Goal: Task Accomplishment & Management: Use online tool/utility

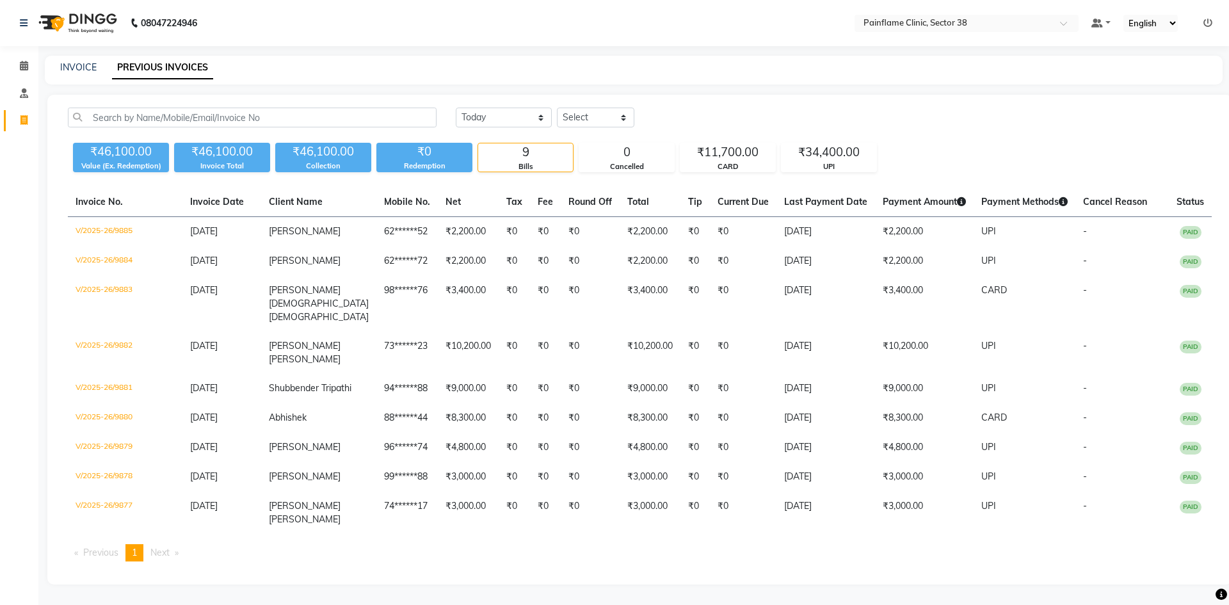
click at [232, 116] on input "text" at bounding box center [252, 118] width 369 height 20
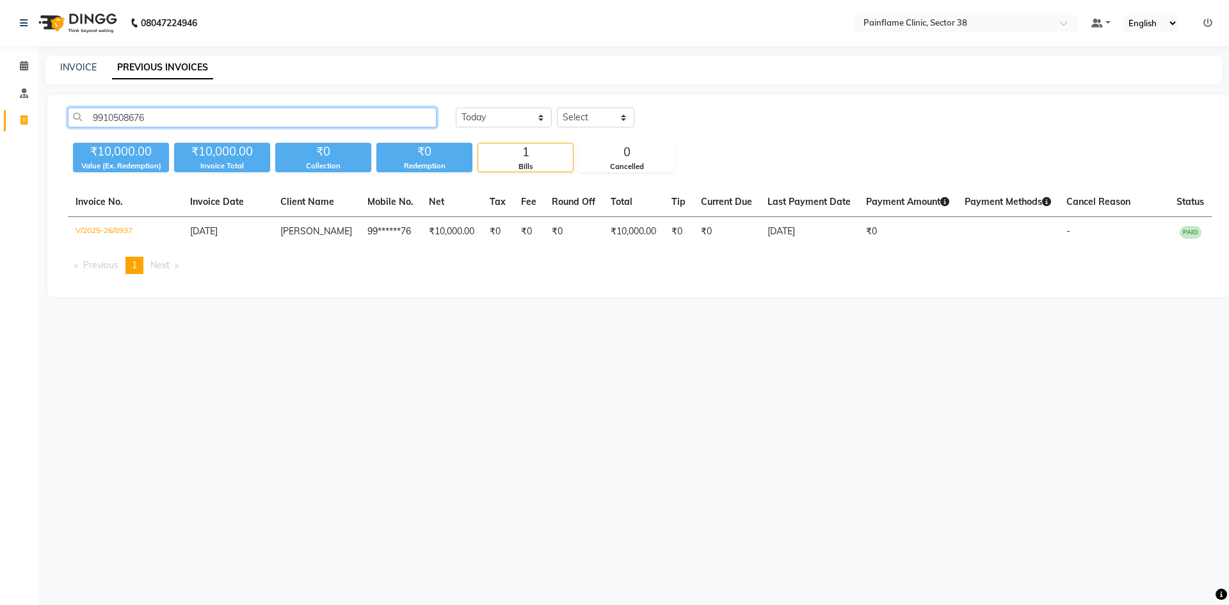
drag, startPoint x: 182, startPoint y: 114, endPoint x: 0, endPoint y: 207, distance: 204.7
click at [0, 206] on app-home "08047224946 Select Location × Painflame Clinic, Sector 38 Default Panel My Pane…" at bounding box center [614, 158] width 1229 height 316
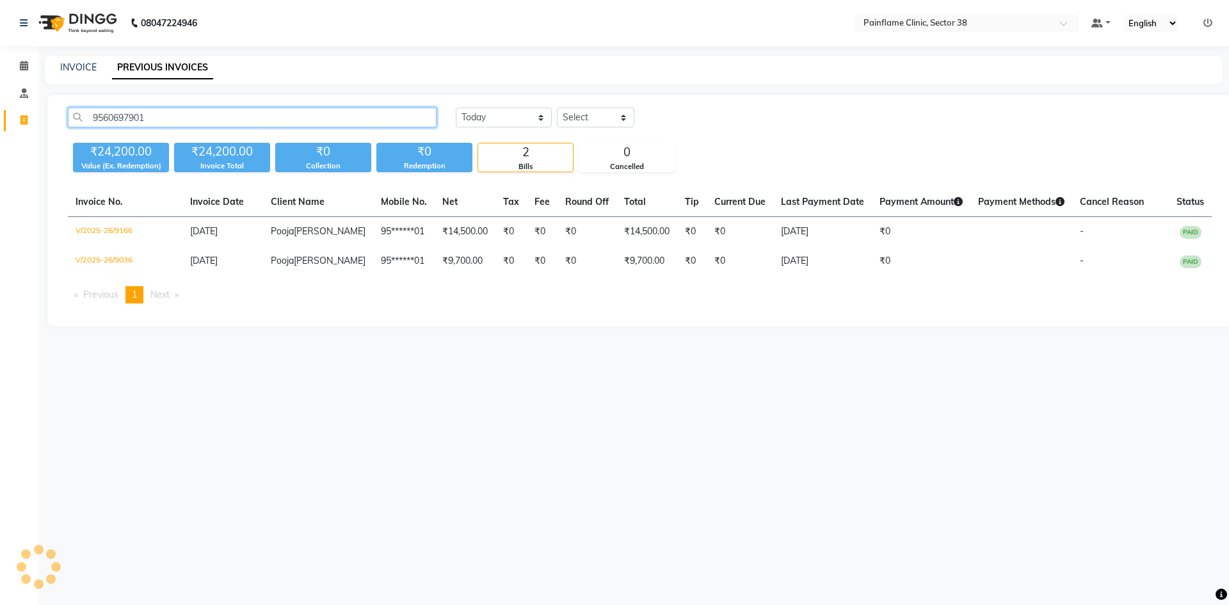
type input "9560697901"
click at [76, 67] on link "INVOICE" at bounding box center [78, 67] width 36 height 12
select select "service"
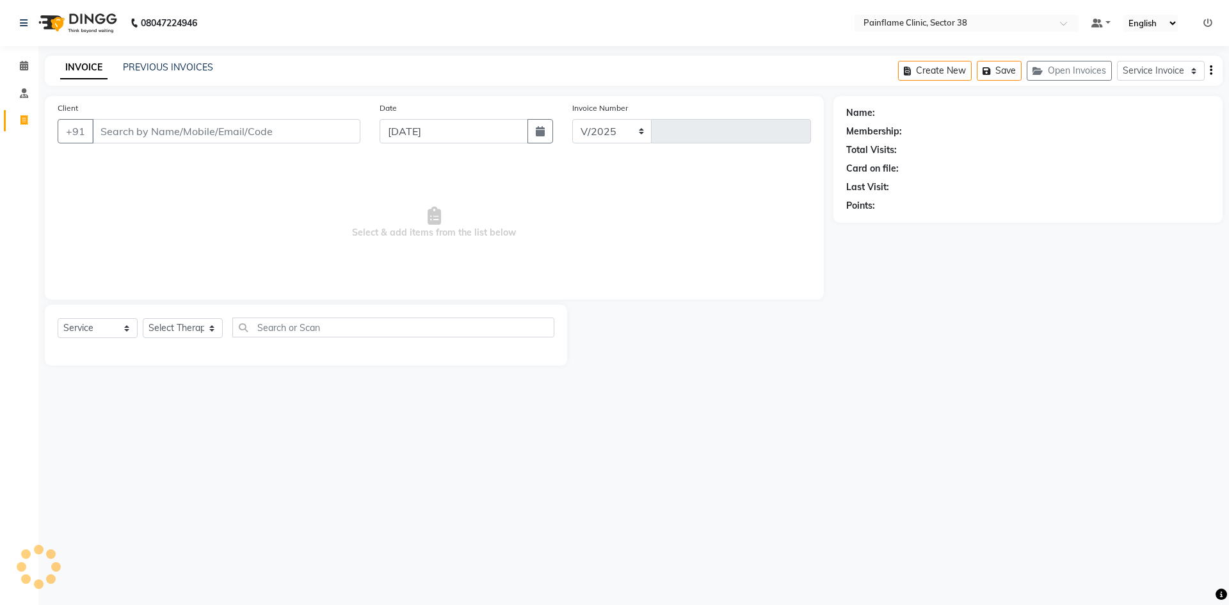
select select "3964"
type input "9892"
click at [175, 68] on link "PREVIOUS INVOICES" at bounding box center [168, 67] width 90 height 12
